Goal: Transaction & Acquisition: Download file/media

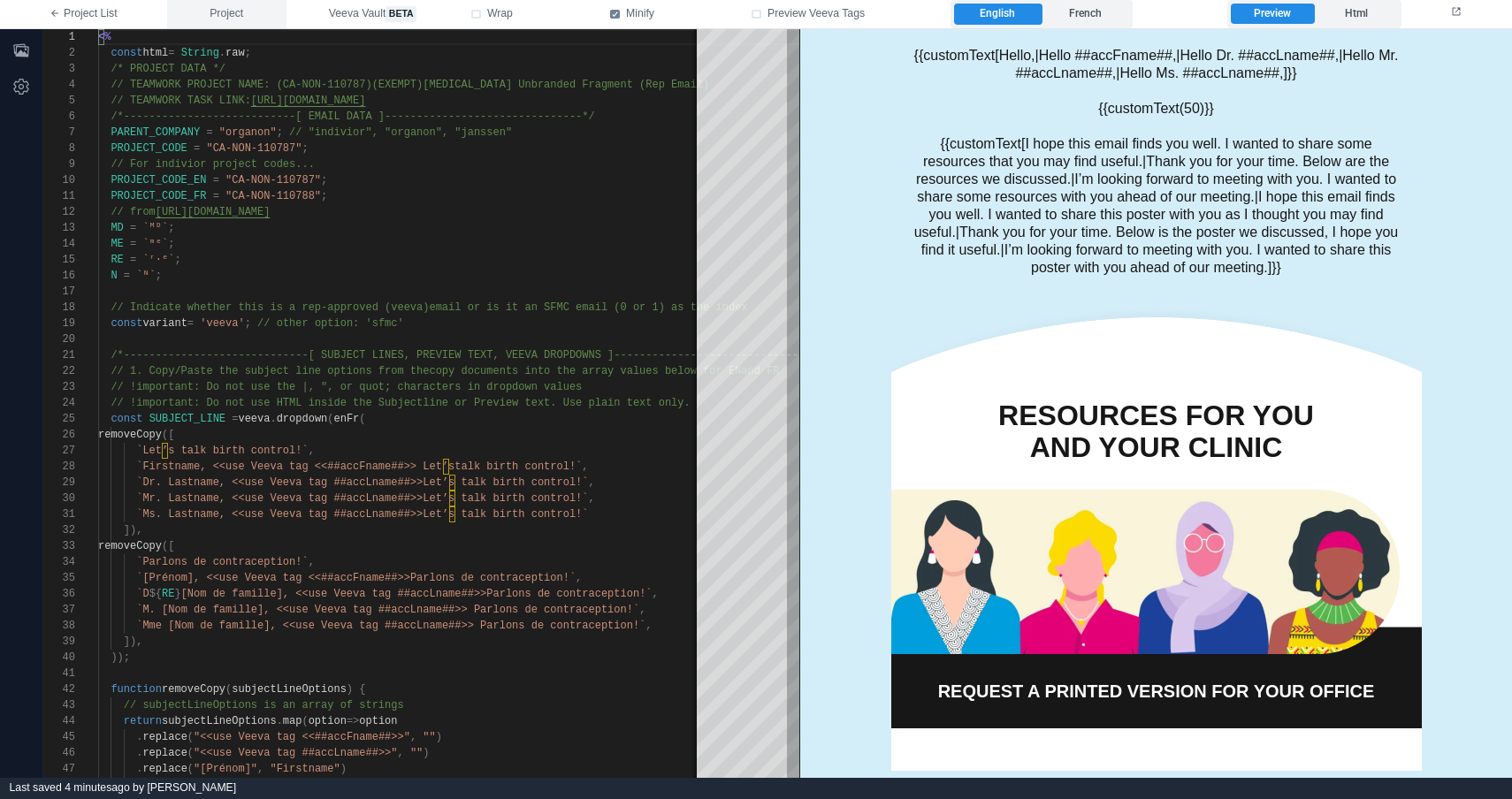
click at [255, 16] on button "Project" at bounding box center [227, 14] width 119 height 28
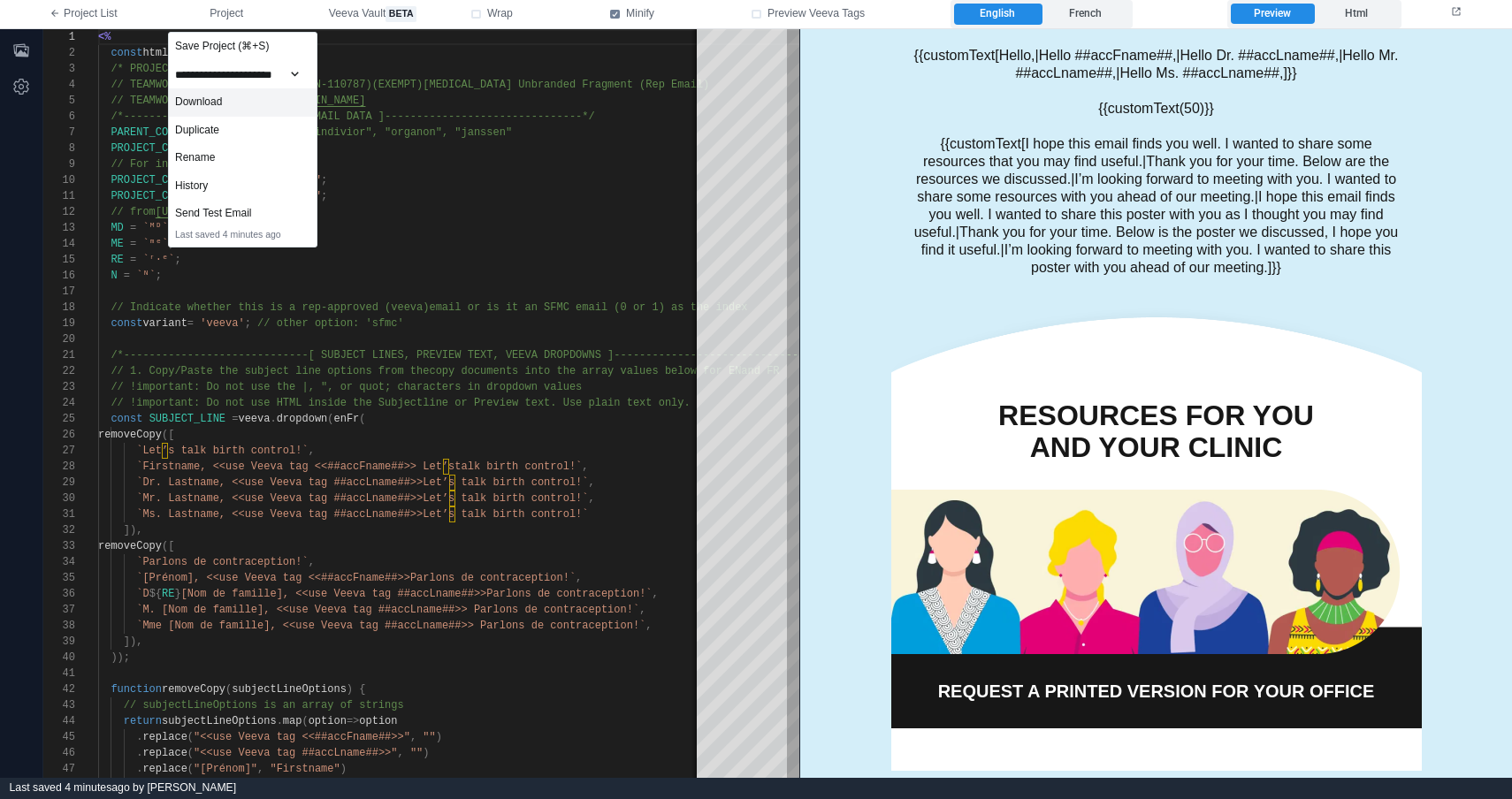
click at [249, 110] on div "Download" at bounding box center [243, 102] width 148 height 28
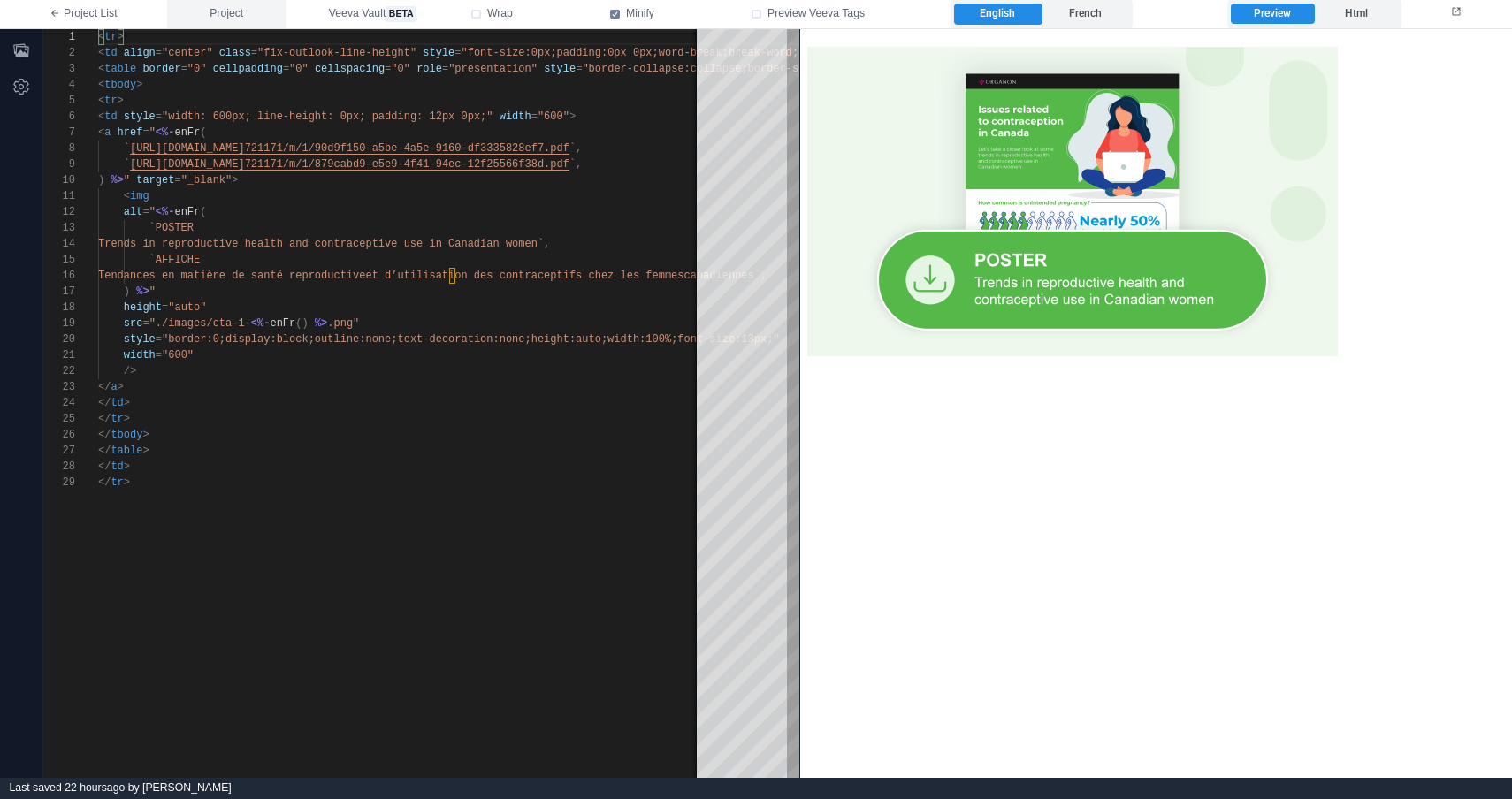
click at [231, 11] on span "Project" at bounding box center [226, 14] width 33 height 16
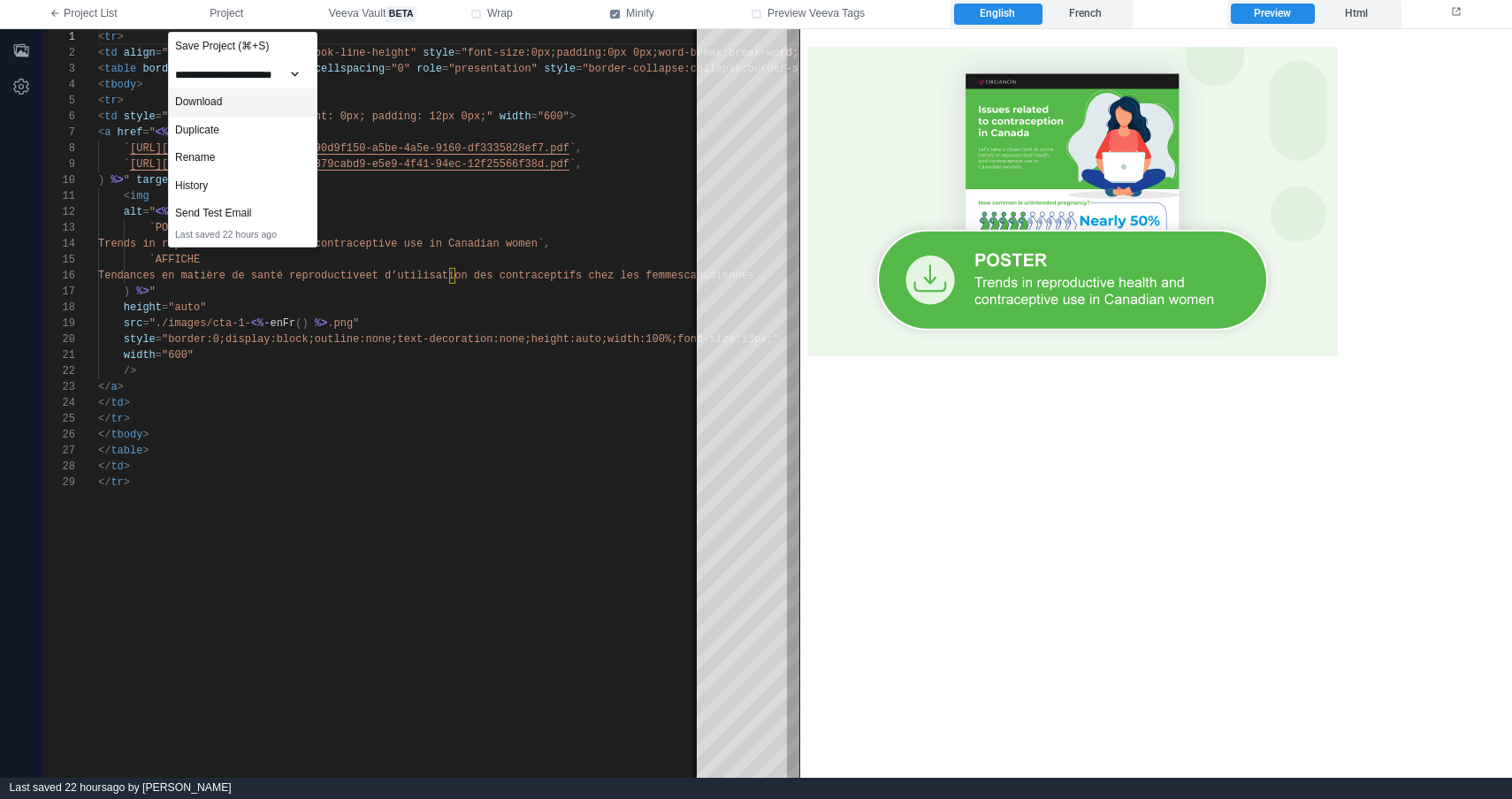
click at [297, 98] on div "Download" at bounding box center [243, 102] width 148 height 28
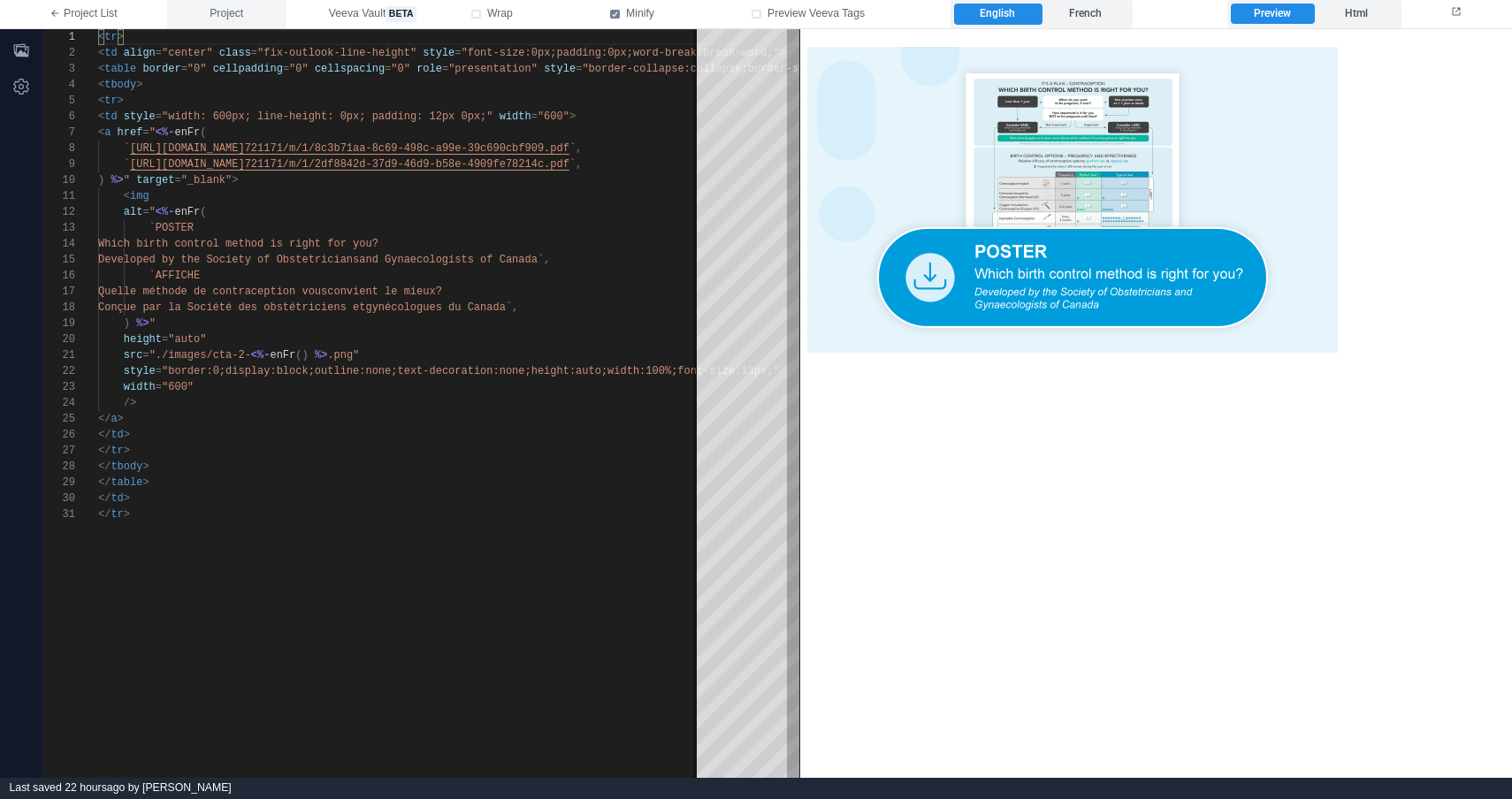
click at [222, 15] on span "Project" at bounding box center [226, 14] width 33 height 16
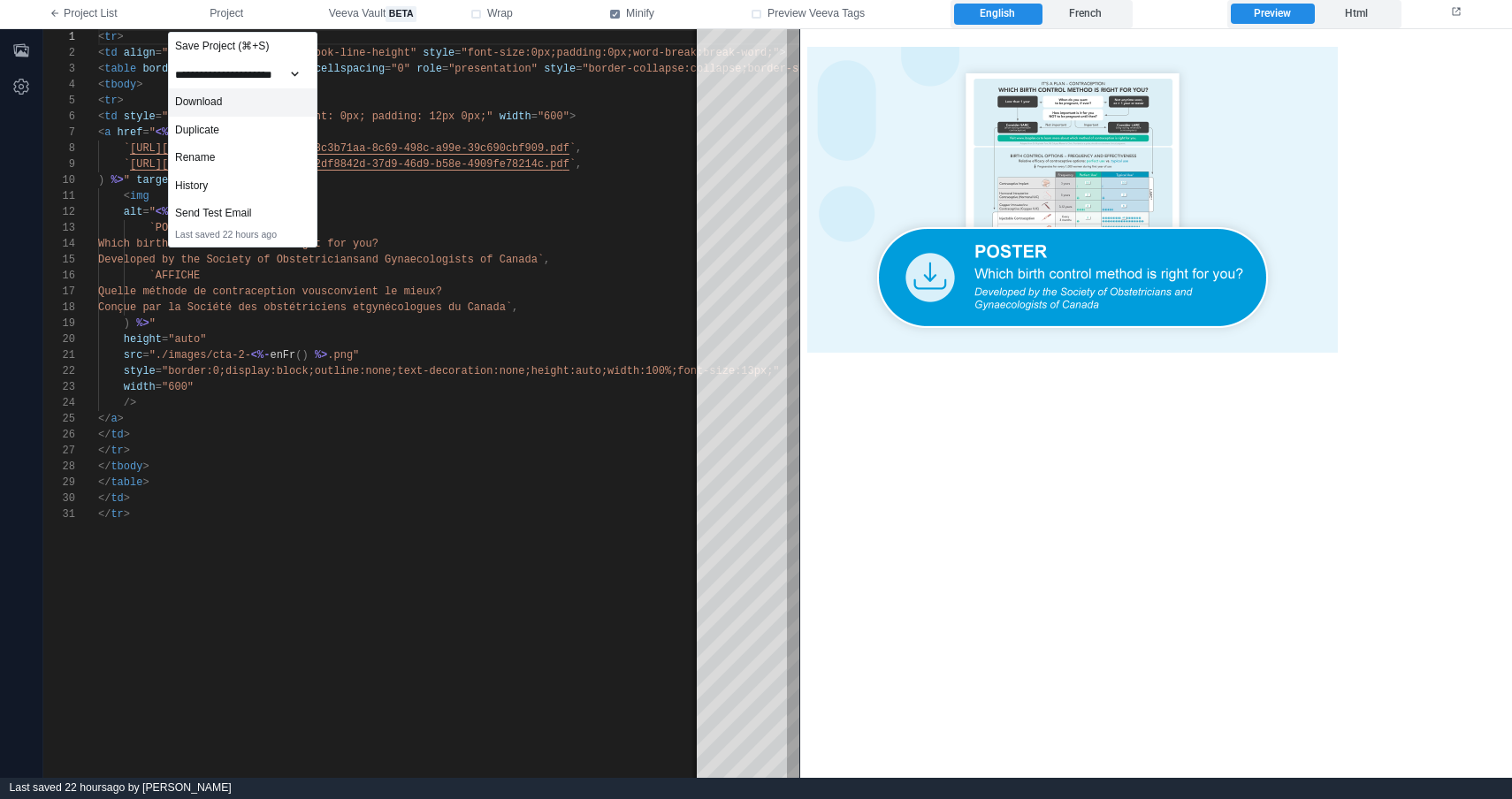
click at [269, 106] on div "Download" at bounding box center [243, 102] width 148 height 28
